Goal: Transaction & Acquisition: Purchase product/service

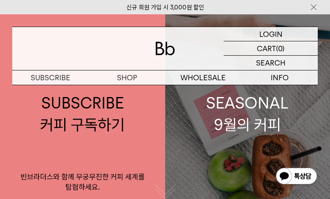
drag, startPoint x: 0, startPoint y: 0, endPoint x: 177, endPoint y: 128, distance: 218.5
click at [177, 128] on link "SEASONAL 9월의 커피" at bounding box center [247, 113] width 165 height 199
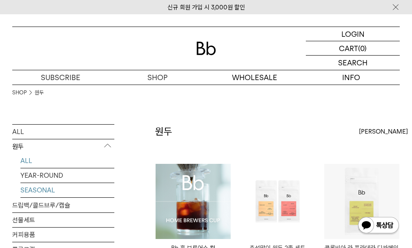
click at [46, 192] on link "SEASONAL" at bounding box center [67, 190] width 94 height 14
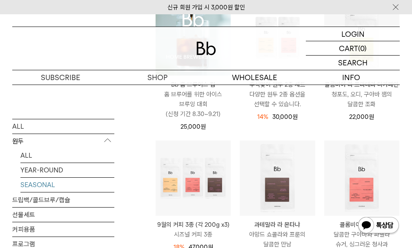
scroll to position [204, 0]
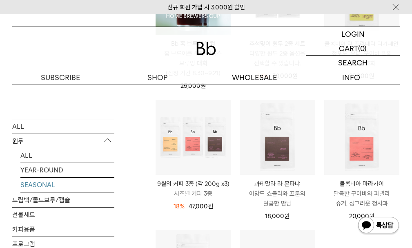
click at [101, 52] on div at bounding box center [206, 48] width 388 height 43
